Goal: Use online tool/utility: Utilize a website feature to perform a specific function

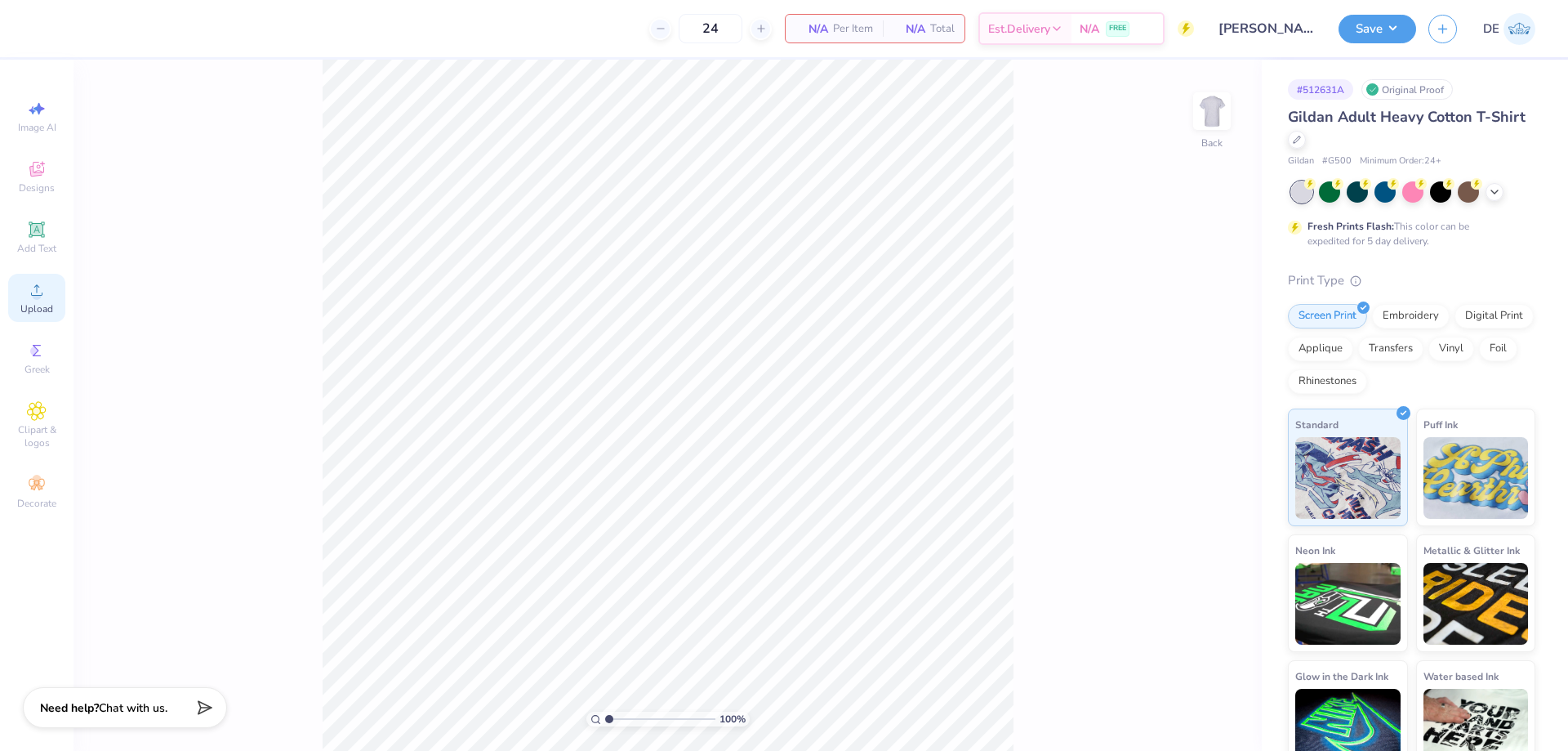
click at [35, 307] on span "Upload" at bounding box center [36, 308] width 33 height 13
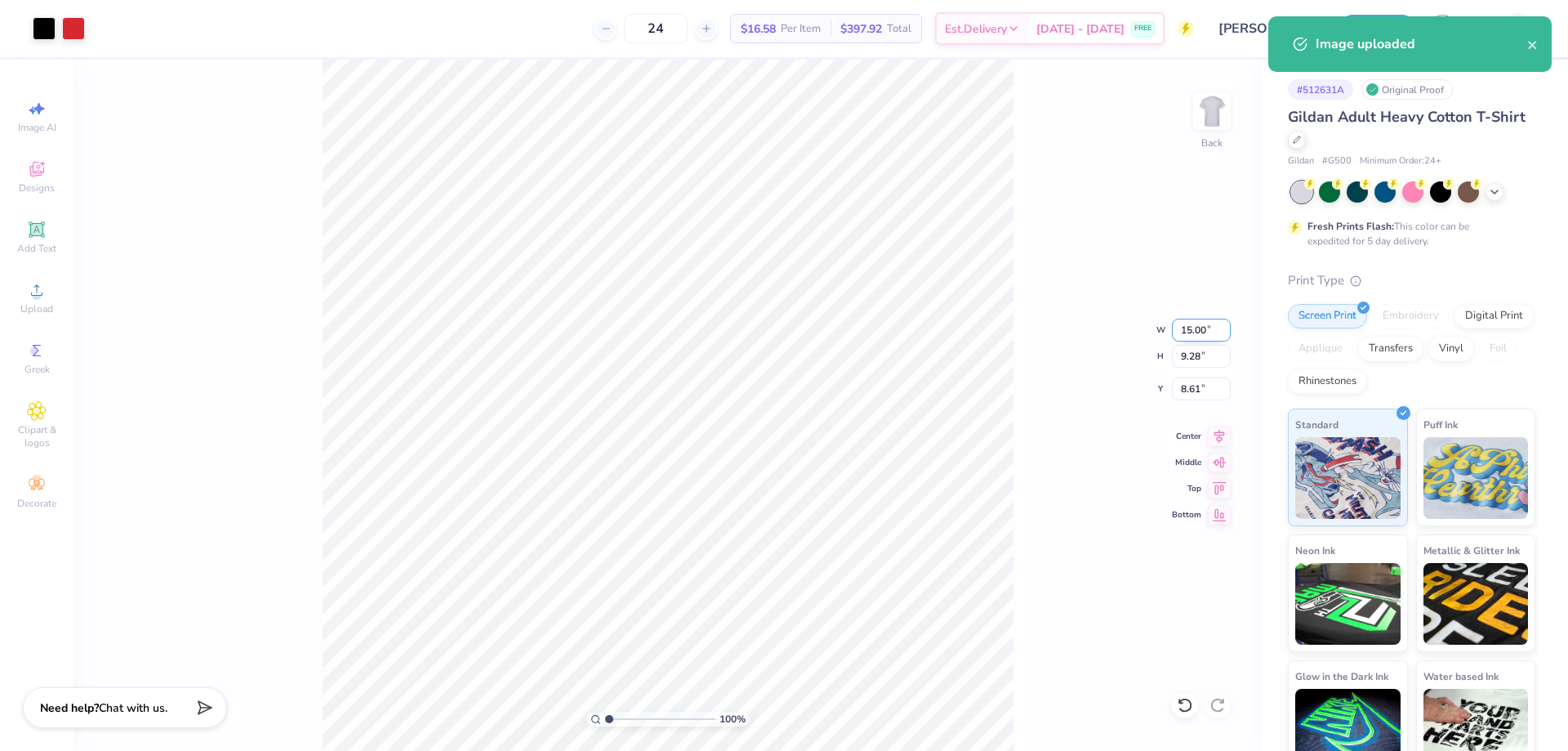
click at [1181, 329] on input "15.00" at bounding box center [1201, 330] width 59 height 23
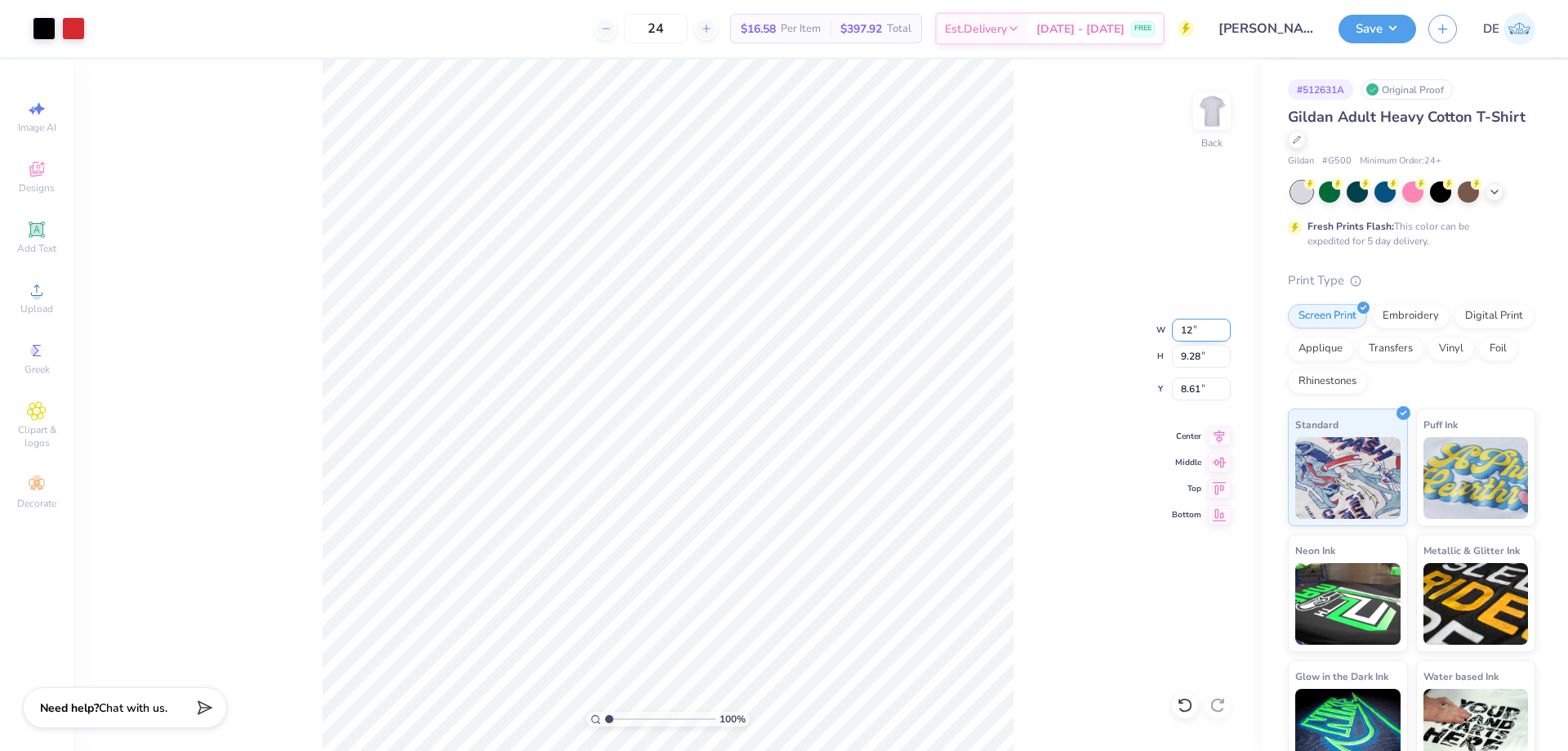
type input "12.00"
type input "7.42"
click at [1192, 387] on input "9.54" at bounding box center [1201, 389] width 59 height 23
click at [1192, 387] on input "2.00" at bounding box center [1201, 389] width 59 height 23
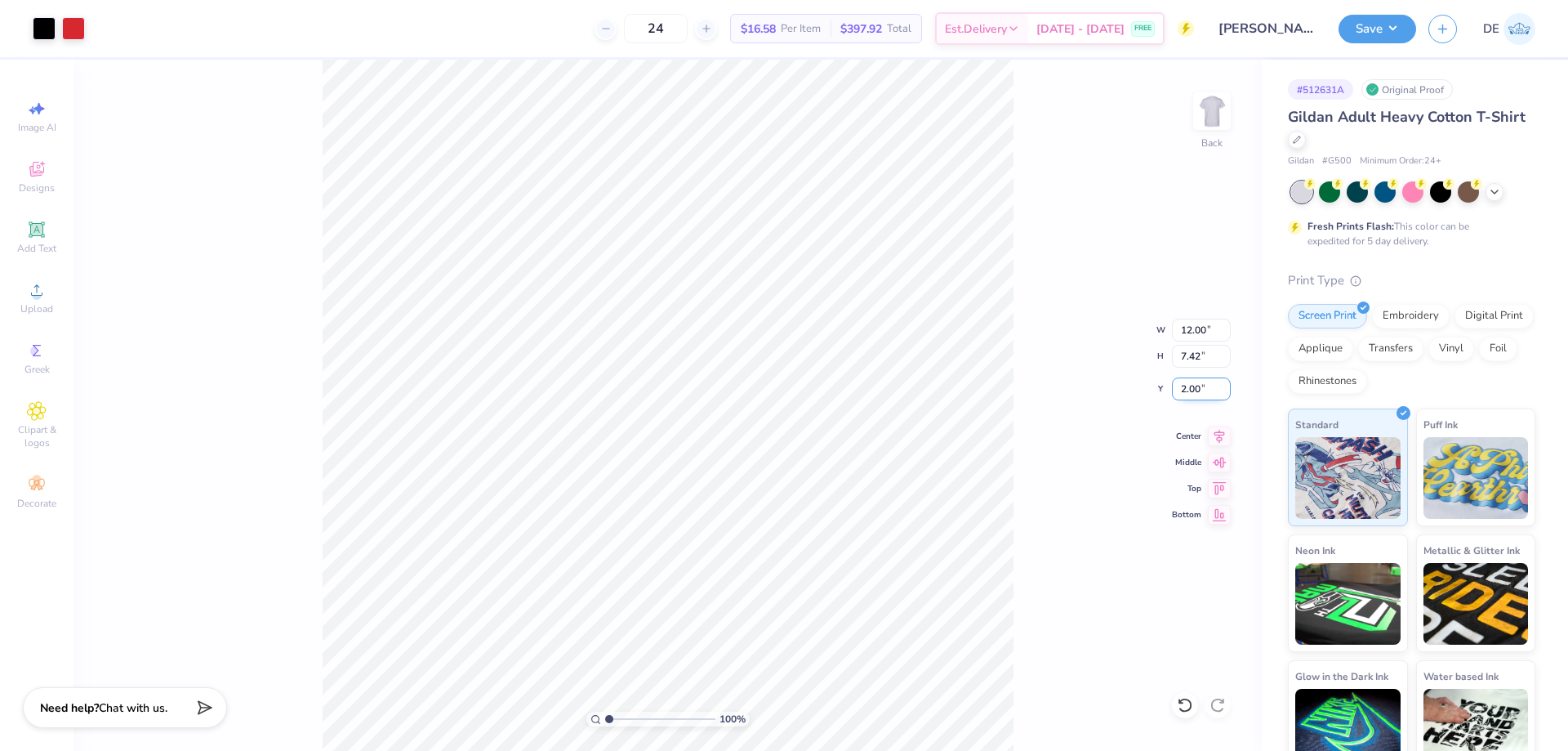
click at [1192, 387] on input "2.00" at bounding box center [1201, 389] width 59 height 23
type input "3.00"
click at [1175, 391] on input "3.00" at bounding box center [1201, 389] width 59 height 23
type input "2.00"
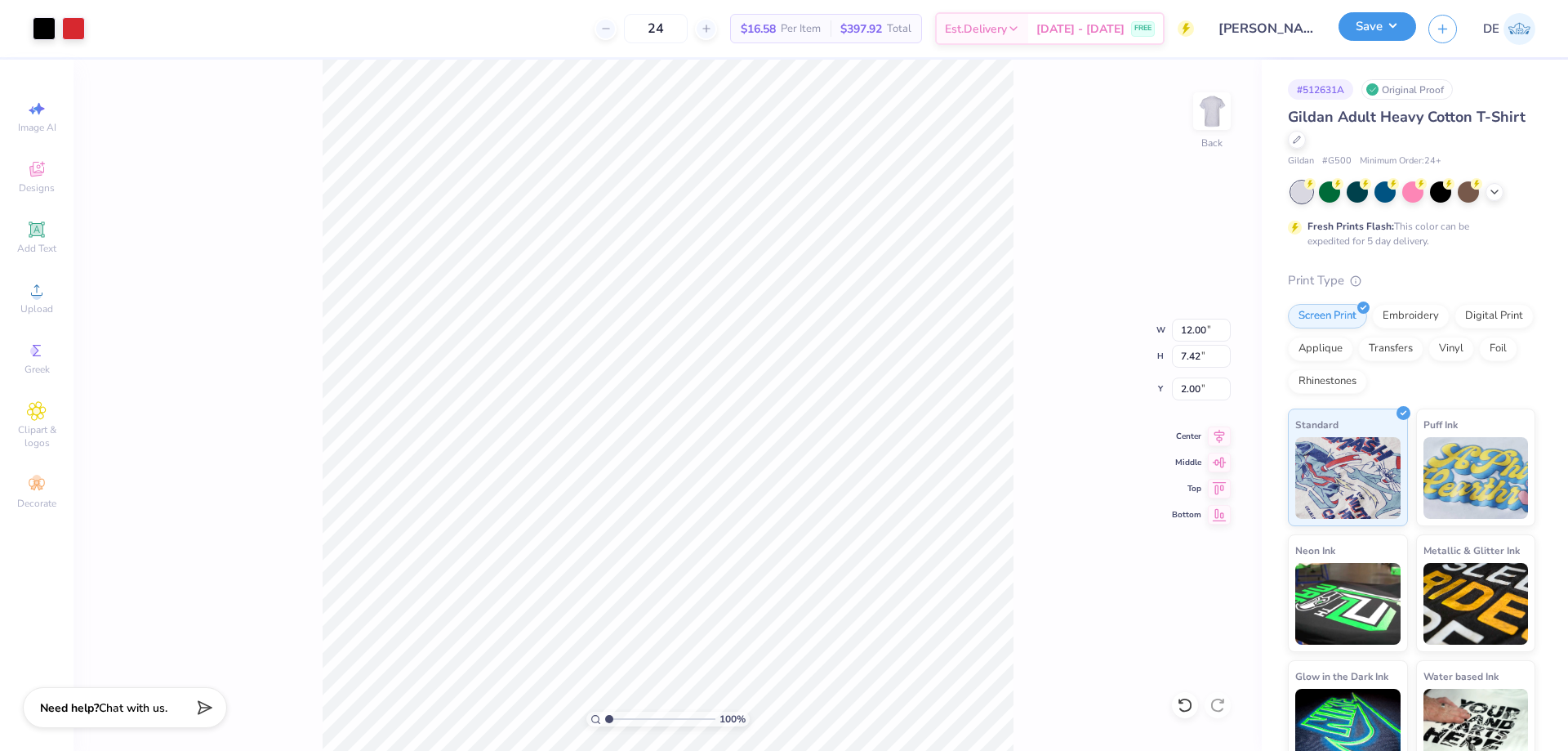
click at [1358, 36] on button "Save" at bounding box center [1376, 27] width 77 height 28
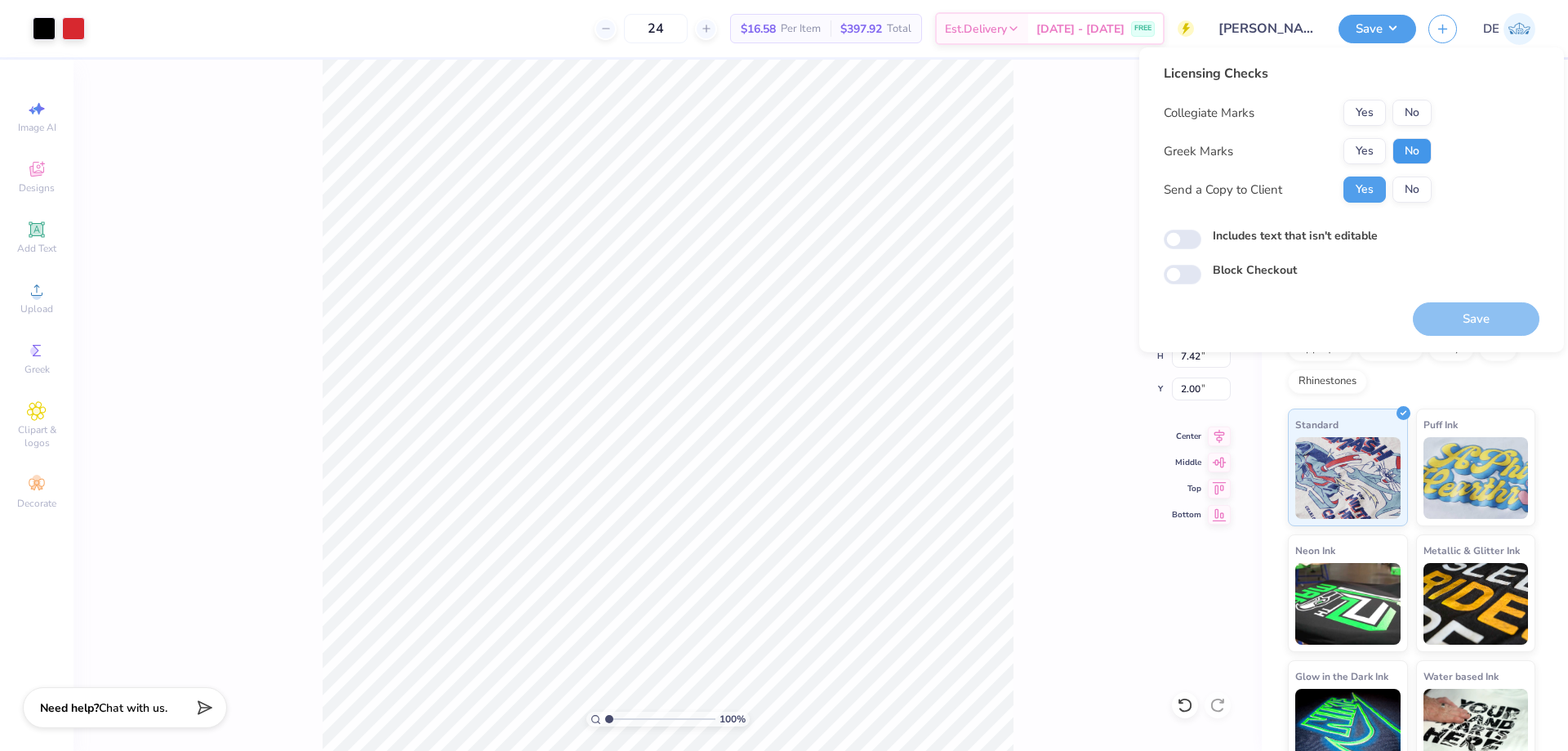
click at [1406, 153] on button "No" at bounding box center [1412, 151] width 39 height 26
click at [1418, 121] on button "No" at bounding box center [1412, 112] width 39 height 26
click at [1462, 320] on button "Save" at bounding box center [1476, 319] width 127 height 34
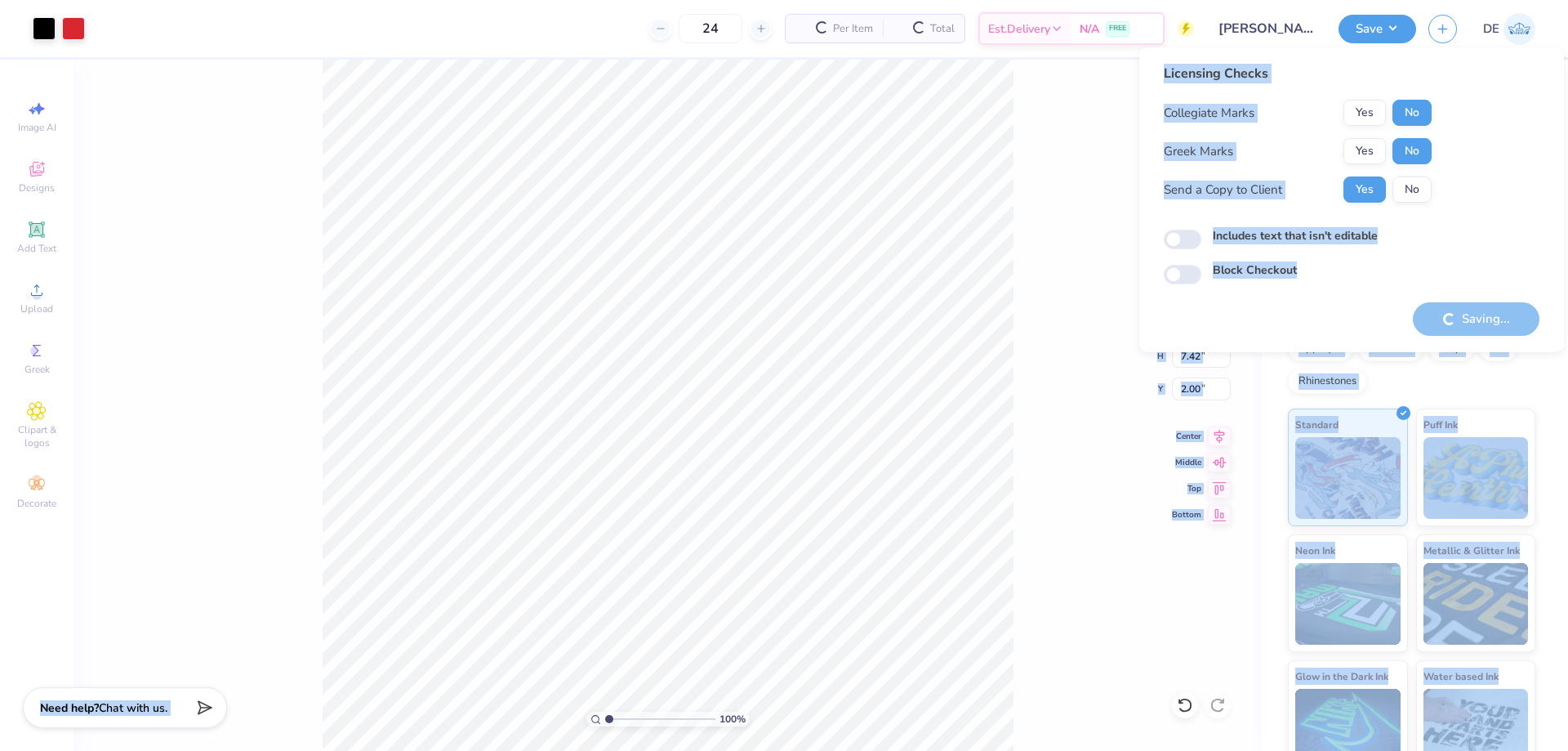
click at [843, 383] on body "Art colors 24 Per Item Total Est. Delivery N/A FREE Design Title [PERSON_NAME] …" at bounding box center [784, 376] width 1568 height 751
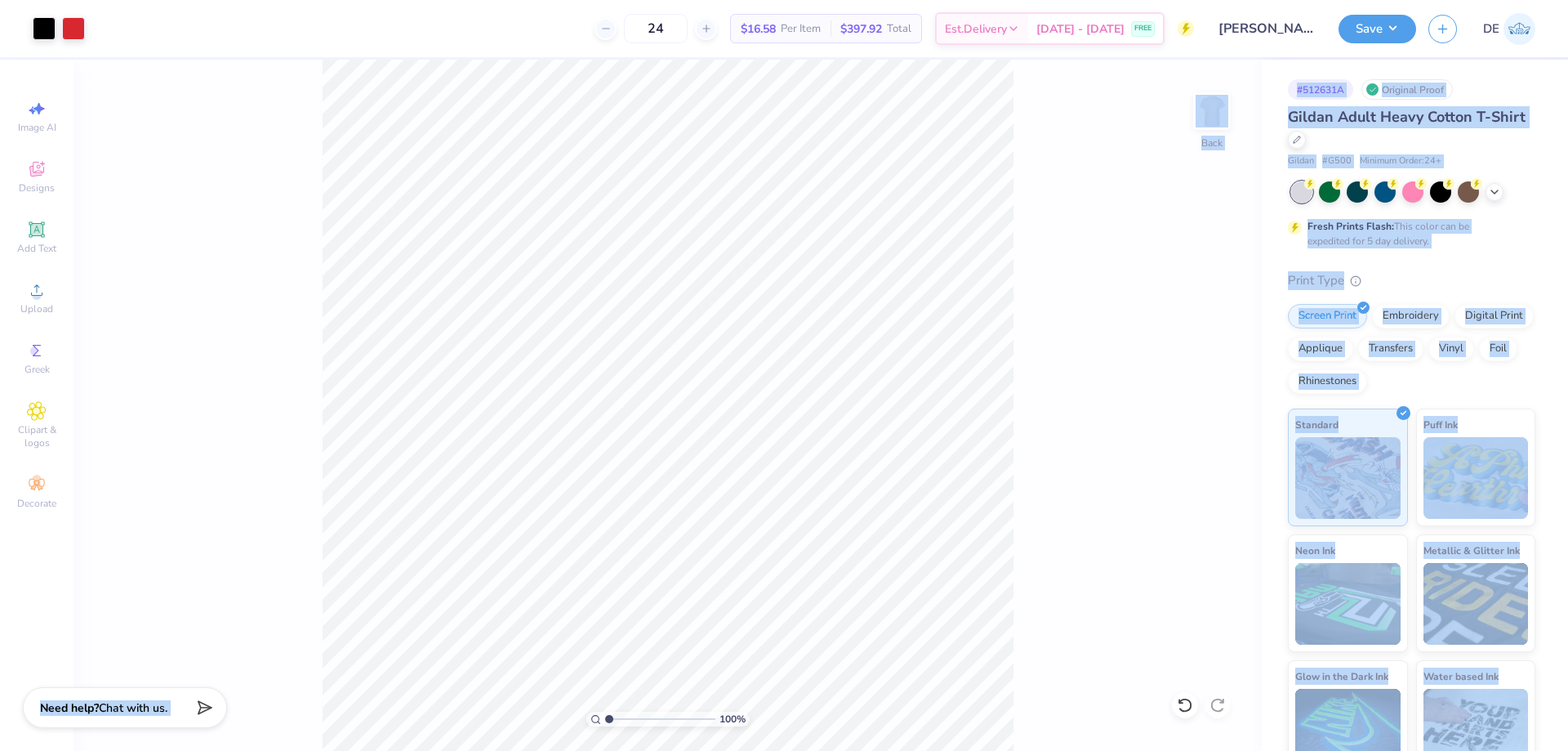
click at [1284, 62] on div "# 512631A Original Proof Gildan Adult Heavy Cotton T-Shirt Gildan # G500 Minimu…" at bounding box center [1414, 418] width 306 height 718
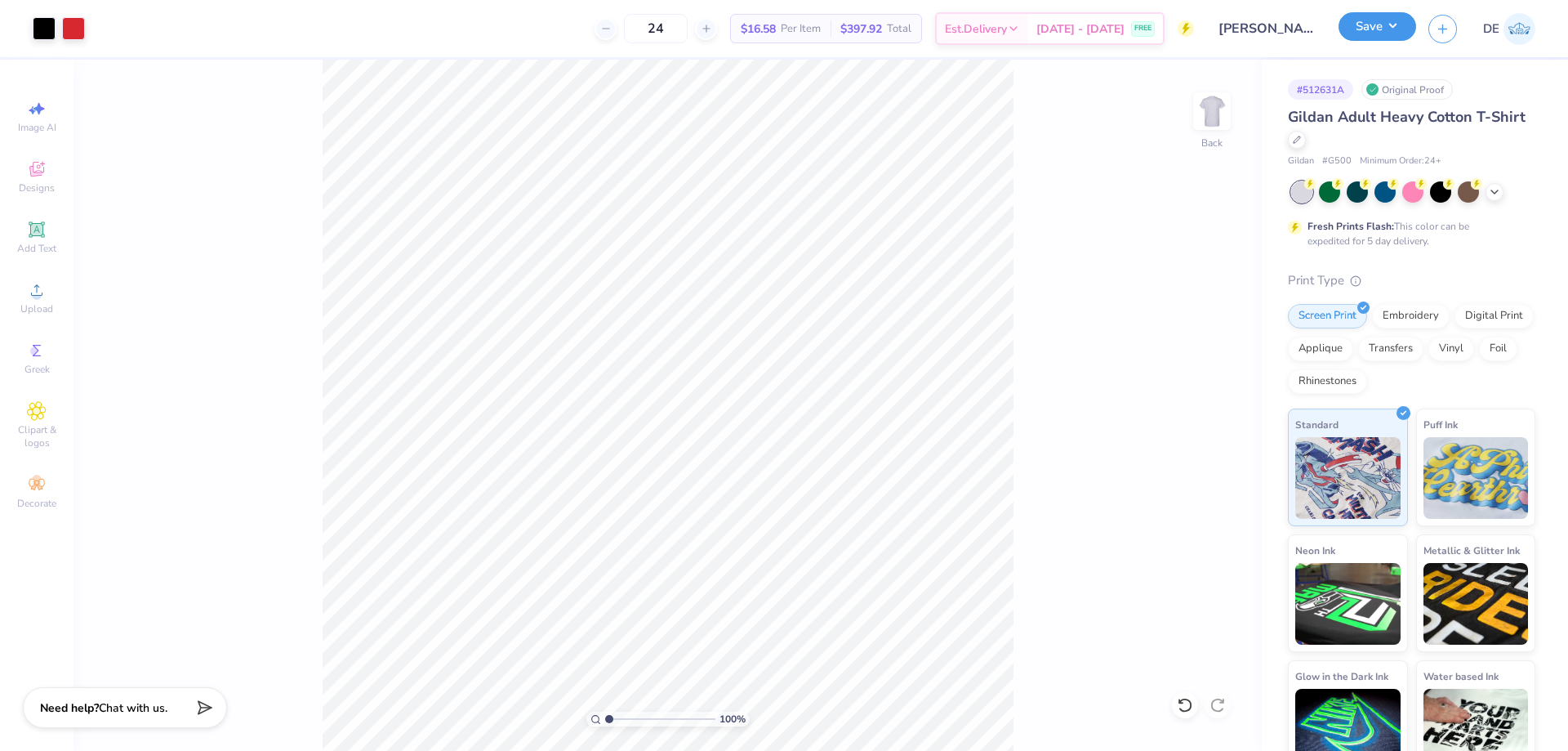
click at [1381, 43] on div "Save" at bounding box center [1376, 29] width 77 height 28
